Goal: Task Accomplishment & Management: Use online tool/utility

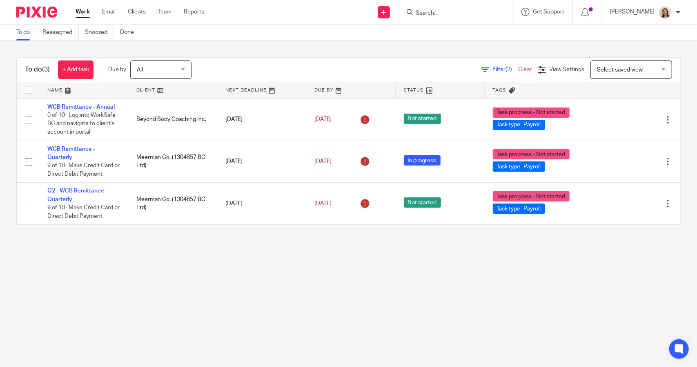
click at [492, 68] on span "Filter (2)" at bounding box center [505, 70] width 26 height 6
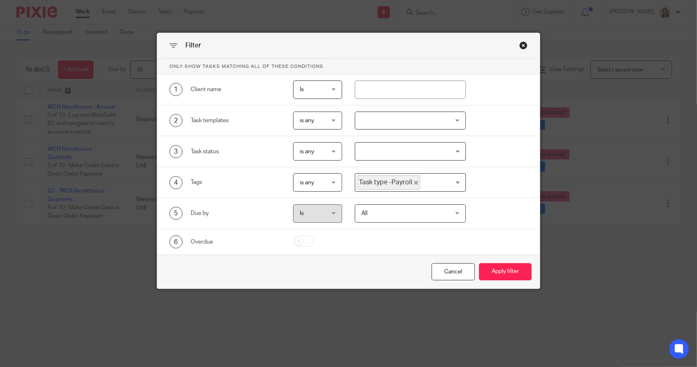
click at [414, 180] on icon "Deselect Task type -Payroll" at bounding box center [416, 182] width 4 height 4
click at [412, 180] on input "Search for option" at bounding box center [408, 182] width 105 height 14
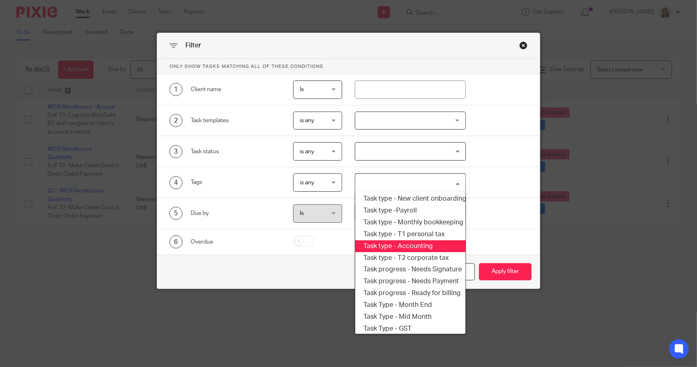
scroll to position [139, 0]
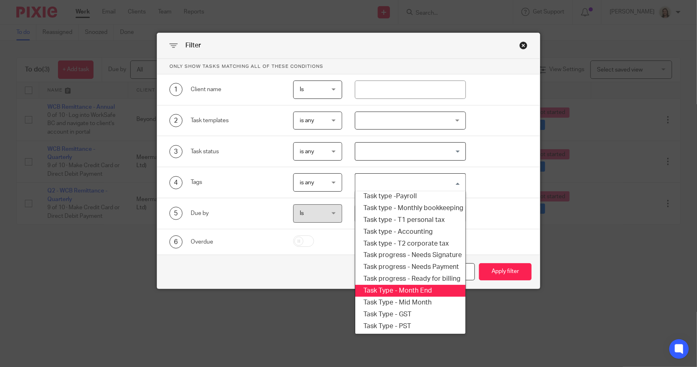
click at [415, 285] on li "Task Type - Month End" at bounding box center [410, 291] width 110 height 12
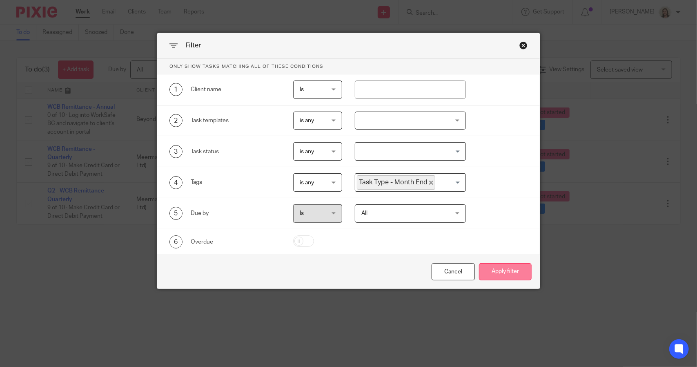
click at [504, 274] on button "Apply filter" at bounding box center [505, 272] width 53 height 18
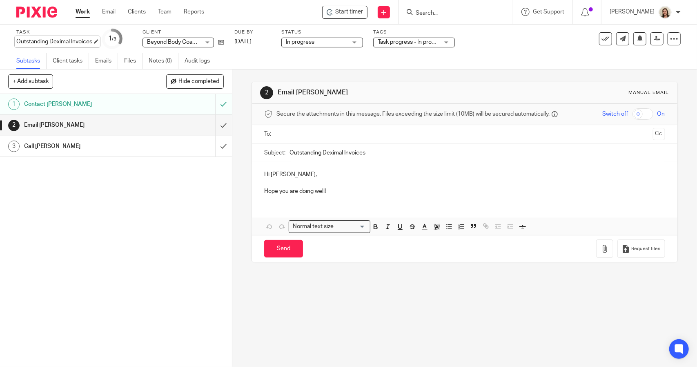
click at [59, 38] on div "Outstanding Deximal Invoices Save Outstanding Deximal Invoices" at bounding box center [54, 42] width 76 height 8
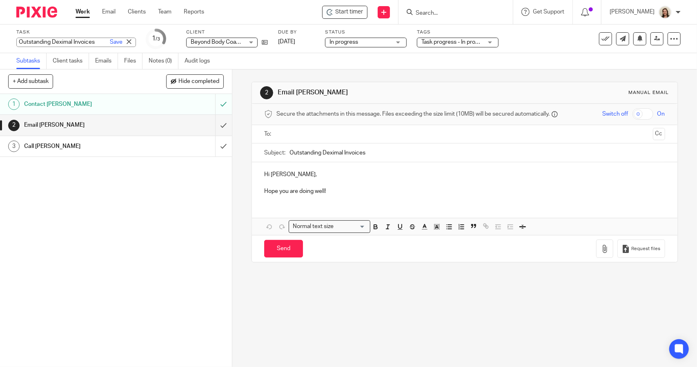
click at [342, 188] on p "Hope you are doing well!" at bounding box center [464, 191] width 401 height 8
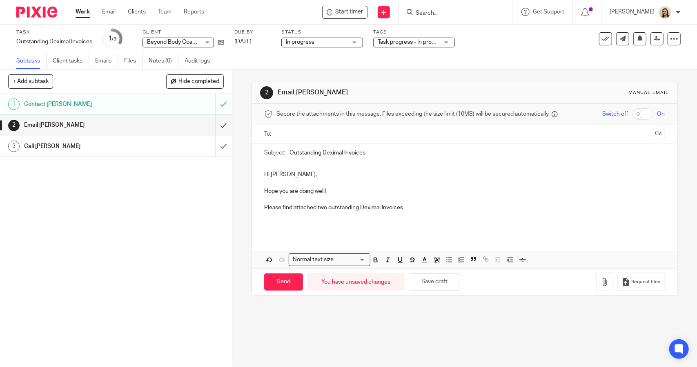
click at [409, 205] on p "Please find attached two outstanding Deximal Invoices" at bounding box center [464, 207] width 401 height 8
click at [367, 220] on p at bounding box center [464, 224] width 401 height 8
click at [319, 223] on p "Invocie #5354 of $" at bounding box center [464, 224] width 401 height 8
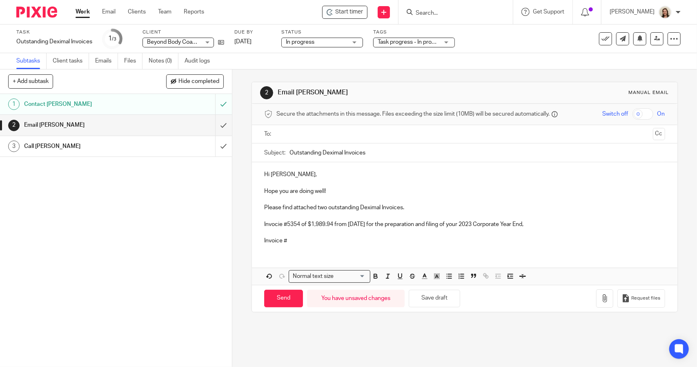
click at [333, 241] on p "Invoice #" at bounding box center [464, 240] width 401 height 8
click at [273, 224] on p "Invocie #5354 of $1,989.94 from 2024.03.23 for the preparation and filing of yo…" at bounding box center [464, 224] width 401 height 8
click at [449, 299] on button "Save draft" at bounding box center [434, 298] width 51 height 18
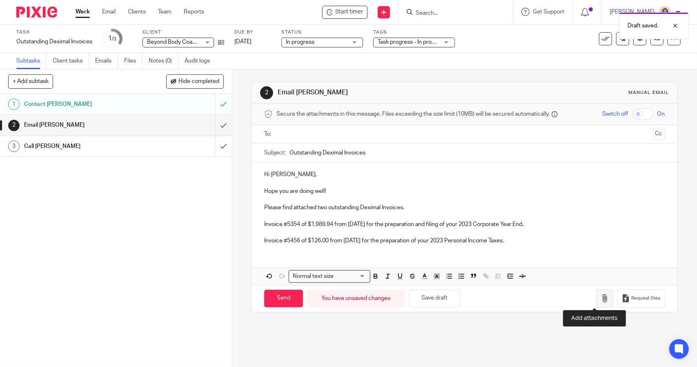
click at [596, 302] on button "button" at bounding box center [604, 298] width 17 height 18
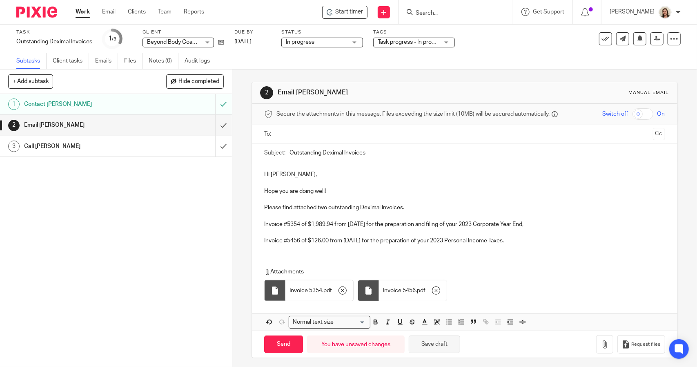
click at [443, 343] on button "Save draft" at bounding box center [434, 344] width 51 height 18
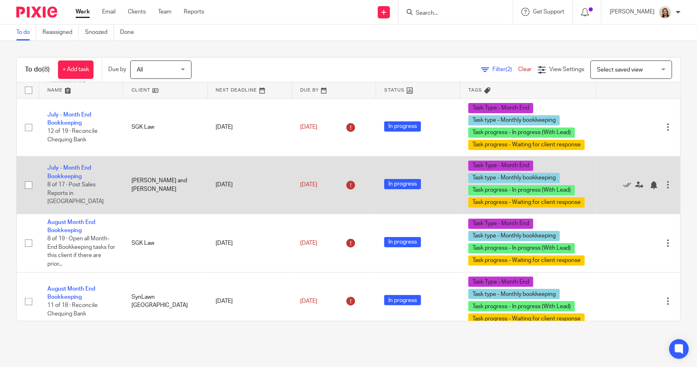
scroll to position [122, 0]
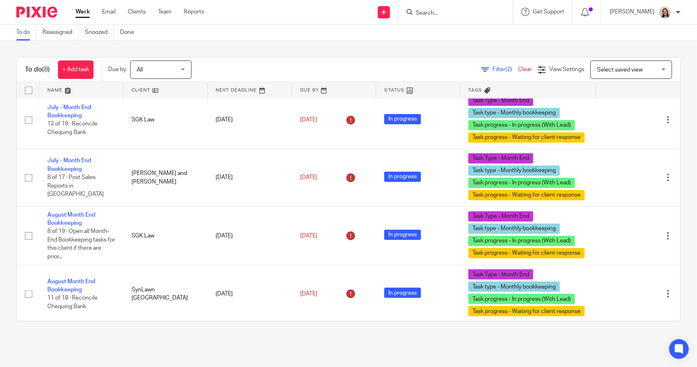
click at [154, 89] on link at bounding box center [165, 90] width 84 height 16
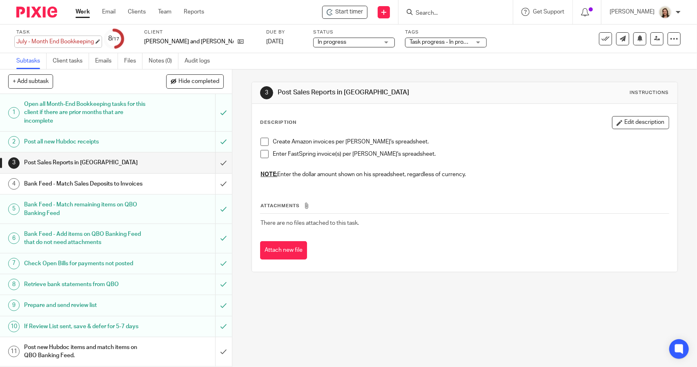
click at [60, 40] on div "July - Month End Bookkeeping Save July - Month End Bookkeeping" at bounding box center [55, 42] width 78 height 8
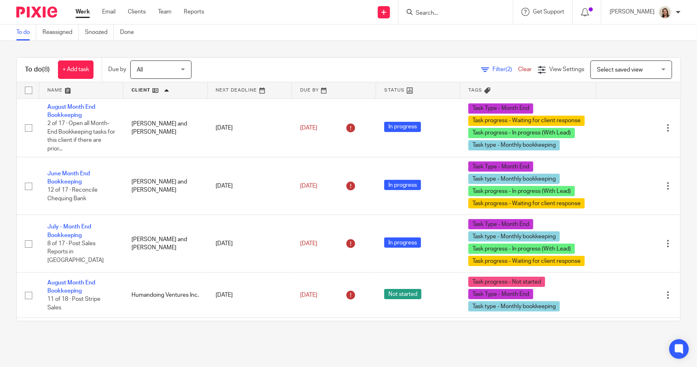
click at [492, 70] on span "Filter (2)" at bounding box center [505, 70] width 26 height 6
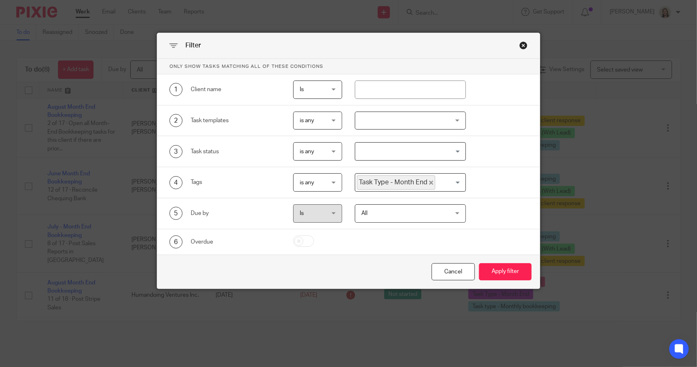
click at [429, 180] on icon "Deselect Task Type - Month End" at bounding box center [431, 182] width 4 height 4
click at [423, 183] on input "Search for option" at bounding box center [408, 182] width 105 height 14
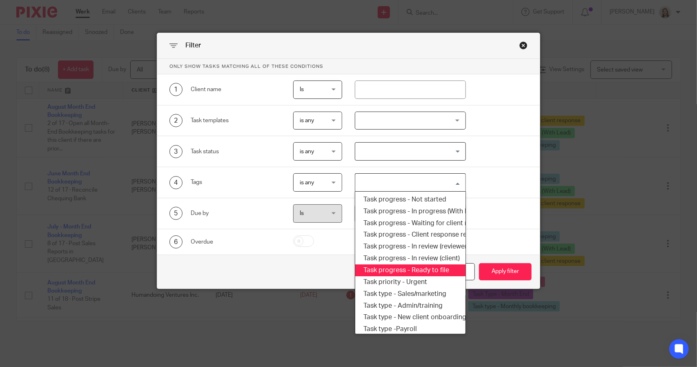
scroll to position [139, 0]
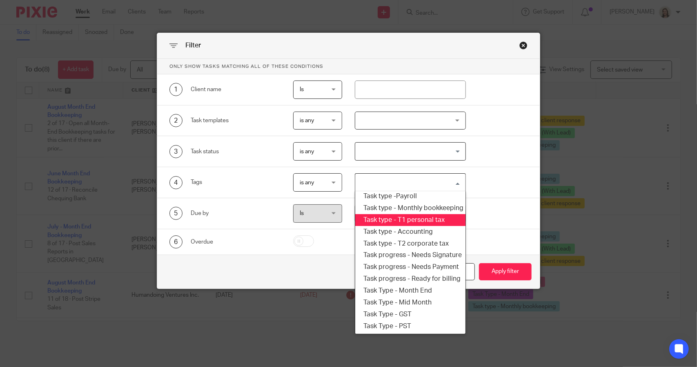
click at [407, 214] on li "Task type - T1 personal tax" at bounding box center [410, 220] width 110 height 12
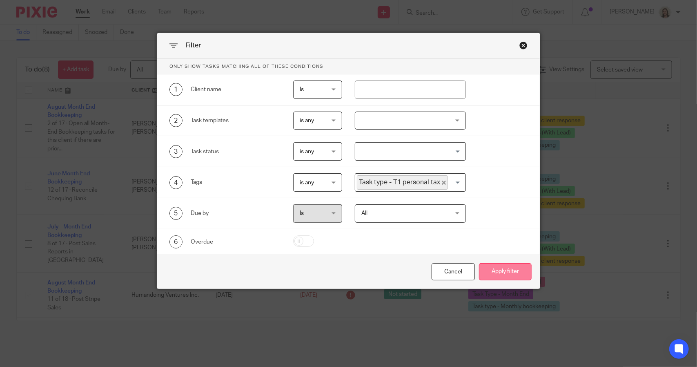
click at [490, 271] on button "Apply filter" at bounding box center [505, 272] width 53 height 18
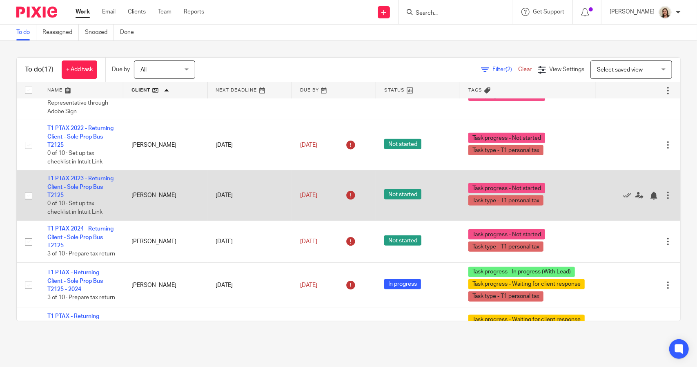
scroll to position [531, 0]
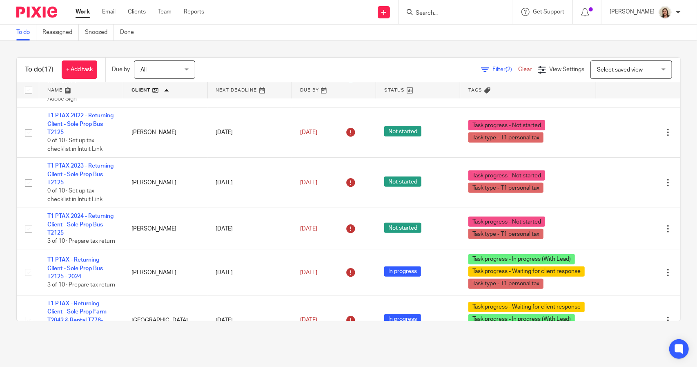
click at [492, 67] on span "Filter (2)" at bounding box center [505, 70] width 26 height 6
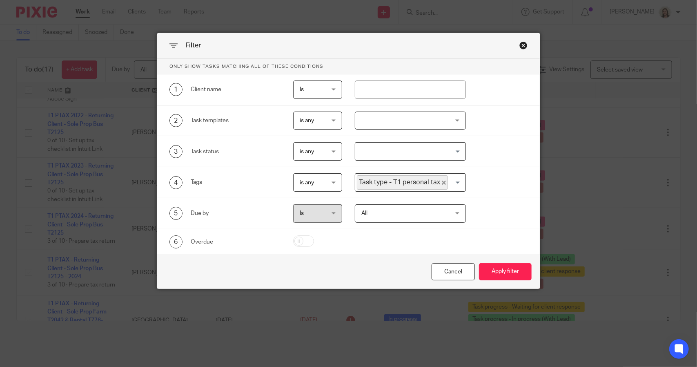
click at [442, 180] on icon "Deselect Task type - T1 personal tax" at bounding box center [444, 182] width 4 height 4
click at [436, 182] on input "Search for option" at bounding box center [408, 182] width 105 height 14
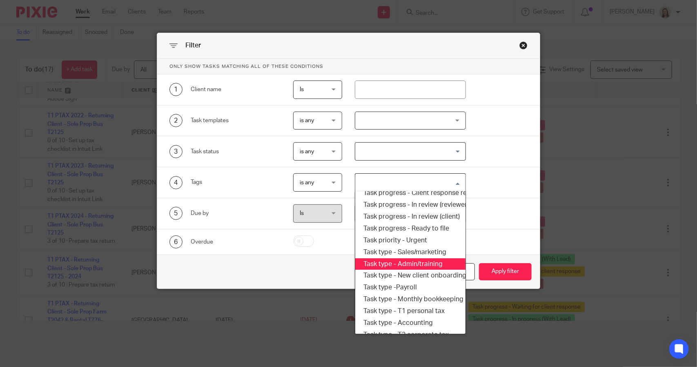
scroll to position [139, 0]
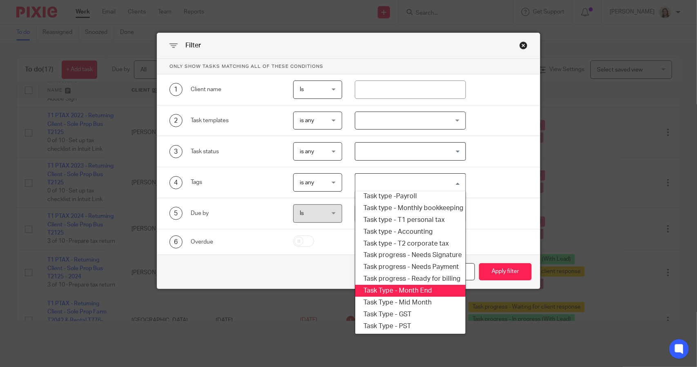
click at [410, 285] on li "Task Type - Month End" at bounding box center [410, 291] width 110 height 12
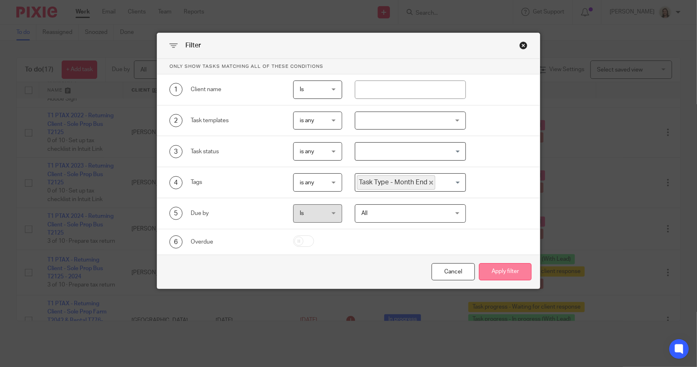
click at [483, 272] on button "Apply filter" at bounding box center [505, 272] width 53 height 18
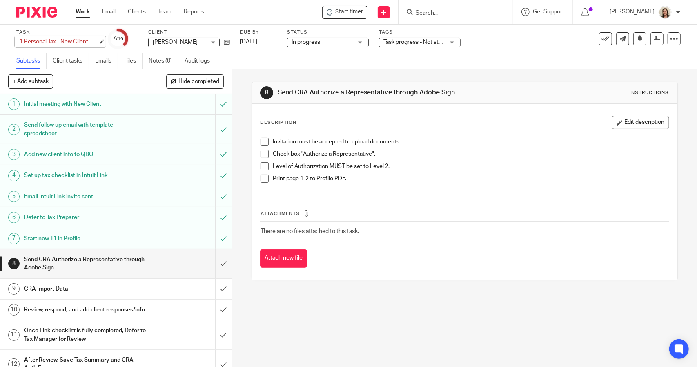
click at [38, 38] on div "T1 Personal Tax - New Client - 2021 Save T1 Personal Tax - New Client - 2021" at bounding box center [57, 42] width 82 height 8
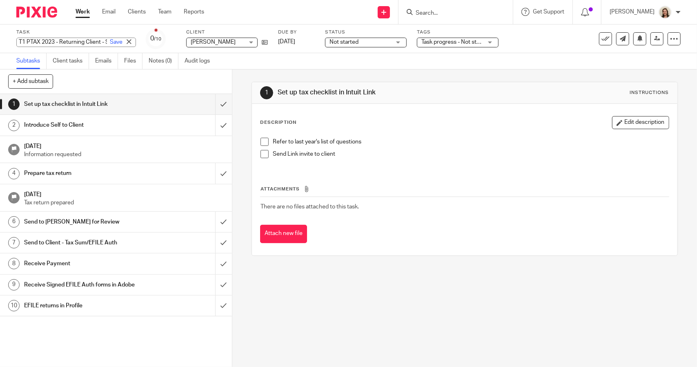
click at [64, 43] on div "T1 PTAX 2023 - Returning Client - Sole Prop Bus T2125 Save T1 PTAX 2023 - Retur…" at bounding box center [76, 42] width 120 height 9
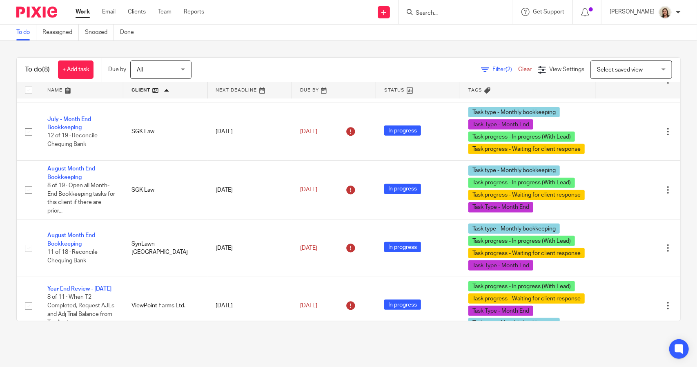
scroll to position [229, 0]
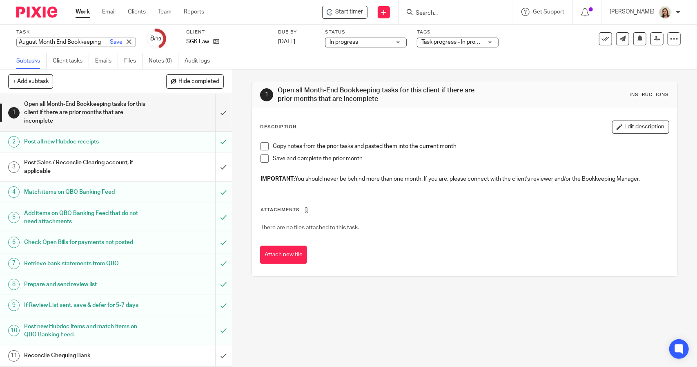
click at [62, 40] on div "August Month End Bookkeeping Save August Month End Bookkeeping" at bounding box center [76, 42] width 120 height 9
